Goal: Information Seeking & Learning: Learn about a topic

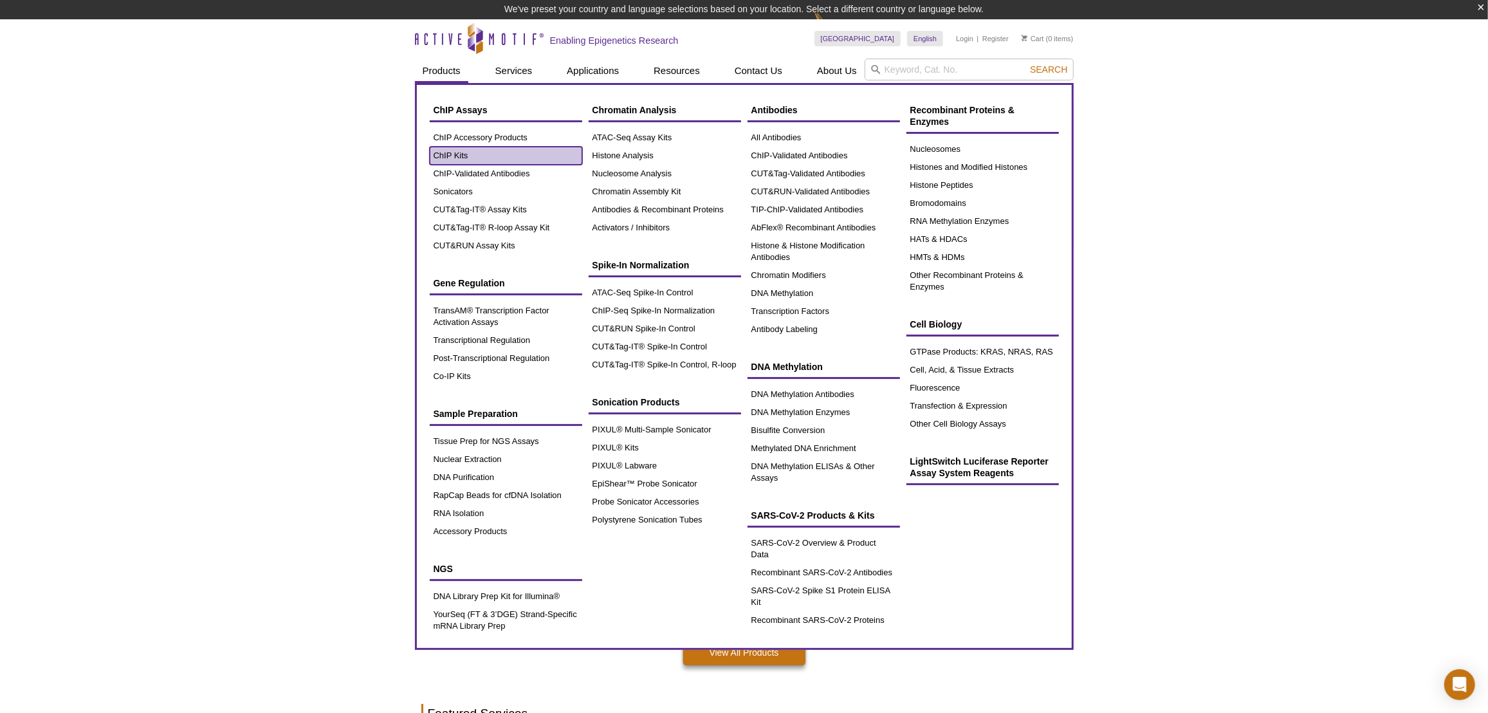
click at [493, 156] on link "ChIP Kits" at bounding box center [506, 156] width 152 height 18
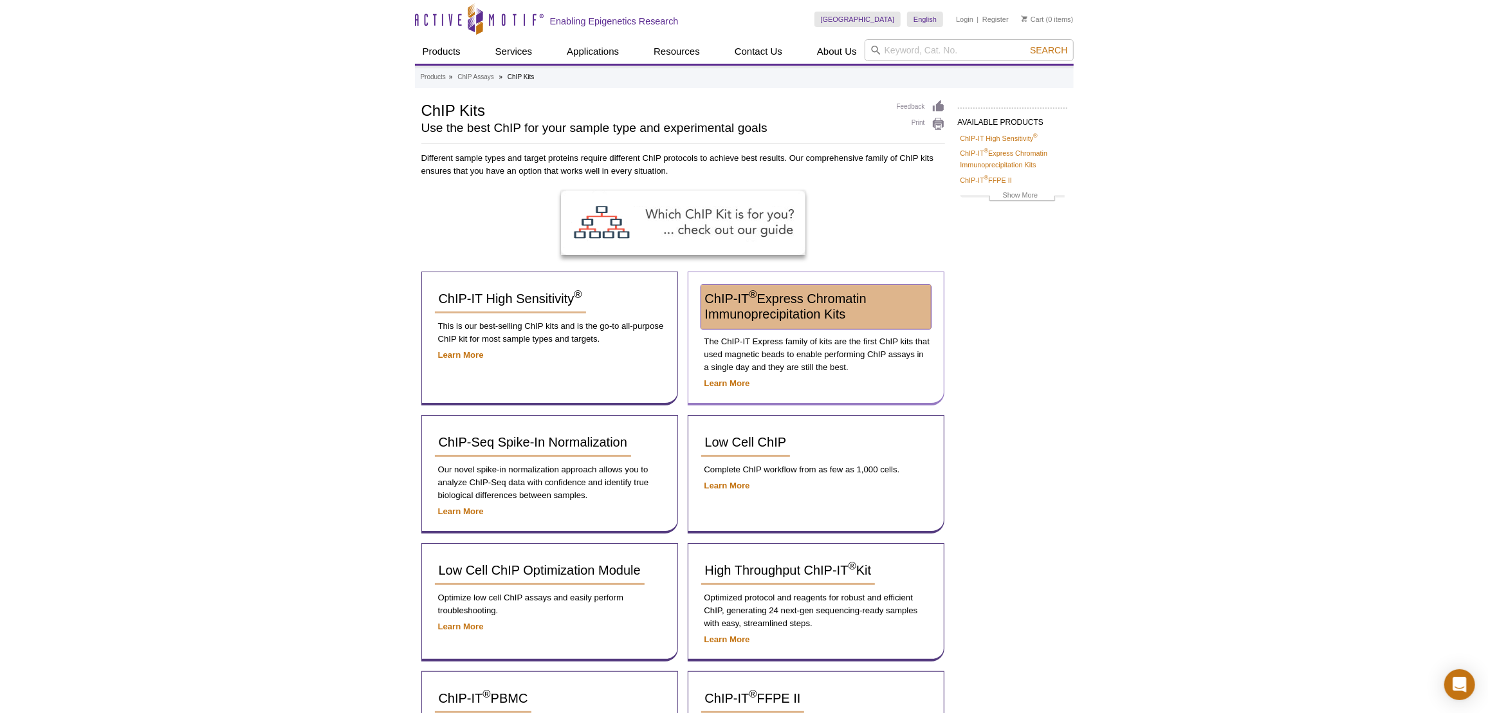
click at [766, 313] on span "ChIP-IT ® Express Chromatin Immunoprecipitation Kits" at bounding box center [785, 306] width 161 height 30
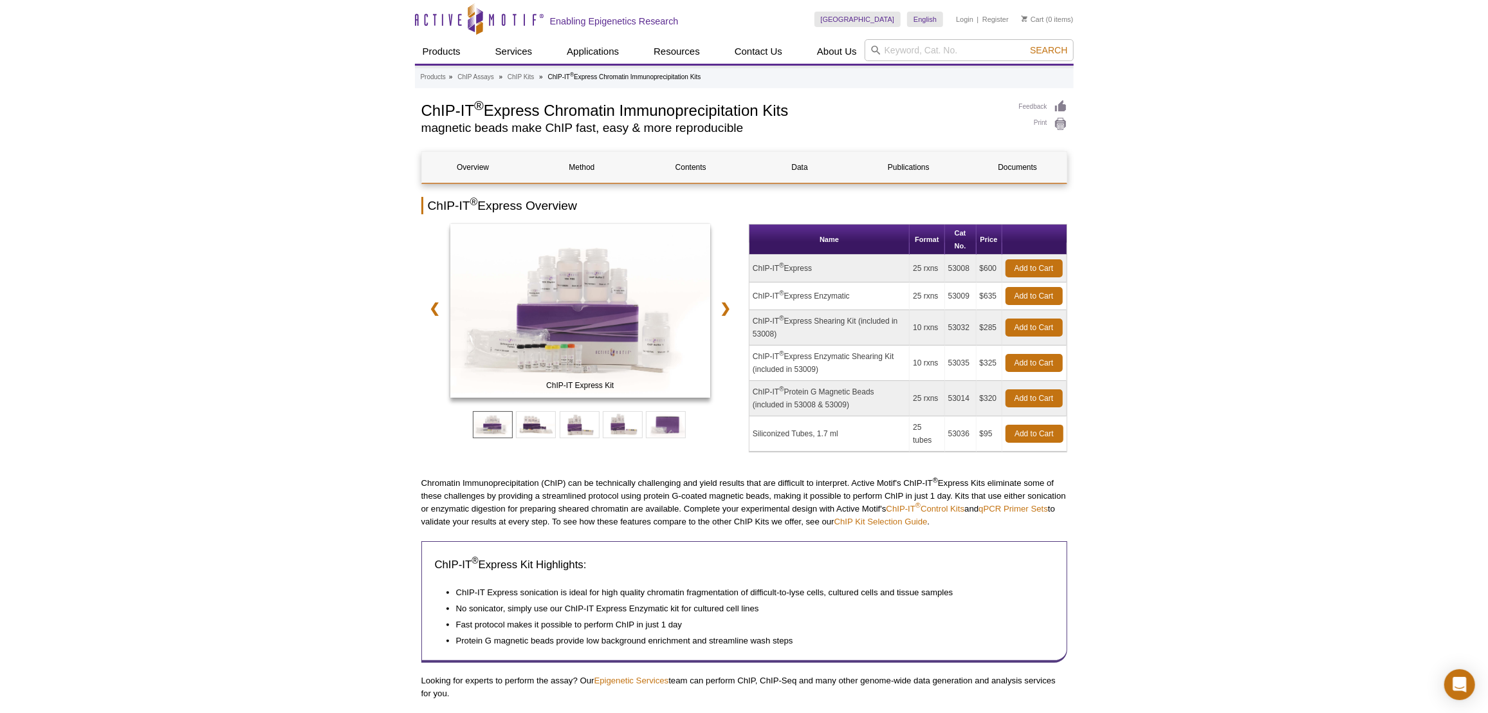
click at [957, 293] on td "53009" at bounding box center [961, 296] width 32 height 28
copy td "53009"
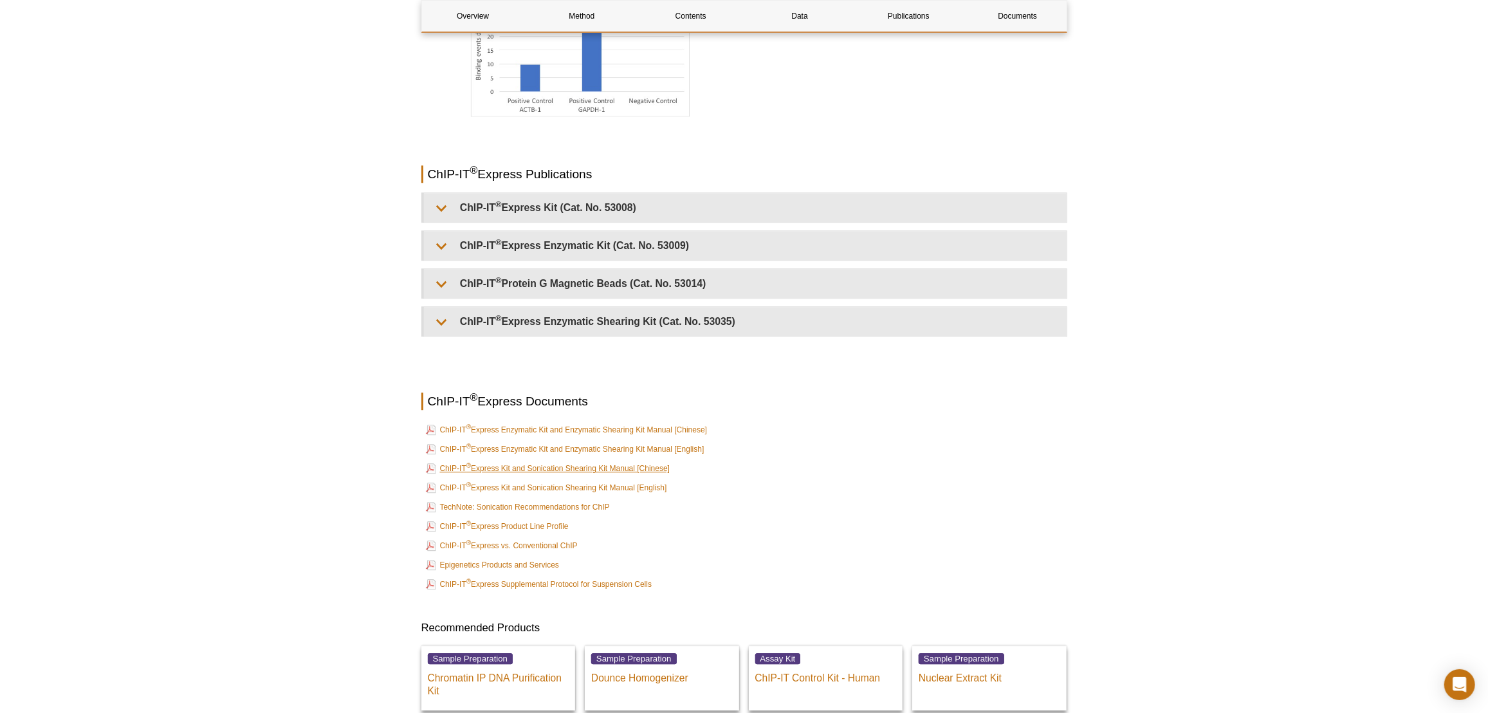
scroll to position [3099, 0]
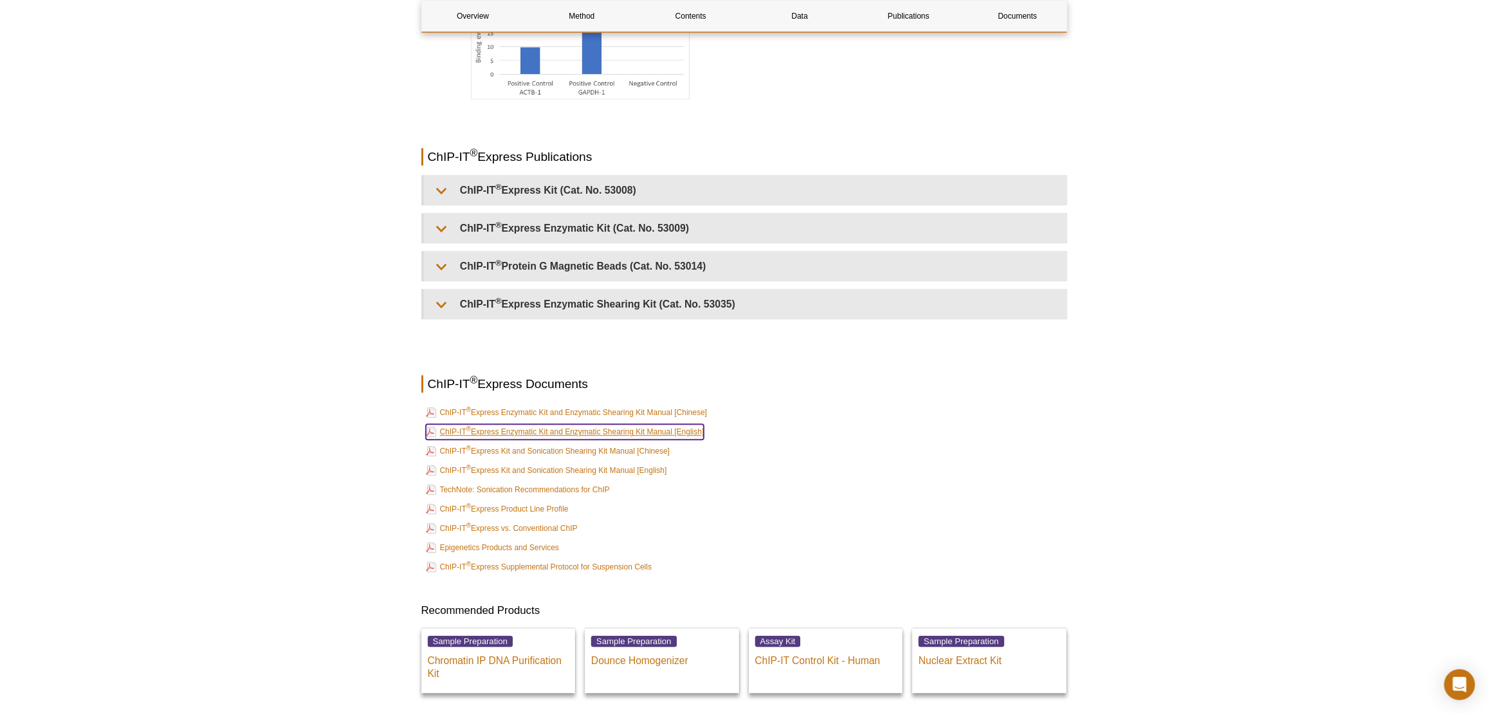
click at [563, 431] on link "ChIP-IT ® Express Enzymatic Kit and Enzymatic Shearing Kit Manual [English]" at bounding box center [565, 431] width 278 height 15
